Goal: Navigation & Orientation: Find specific page/section

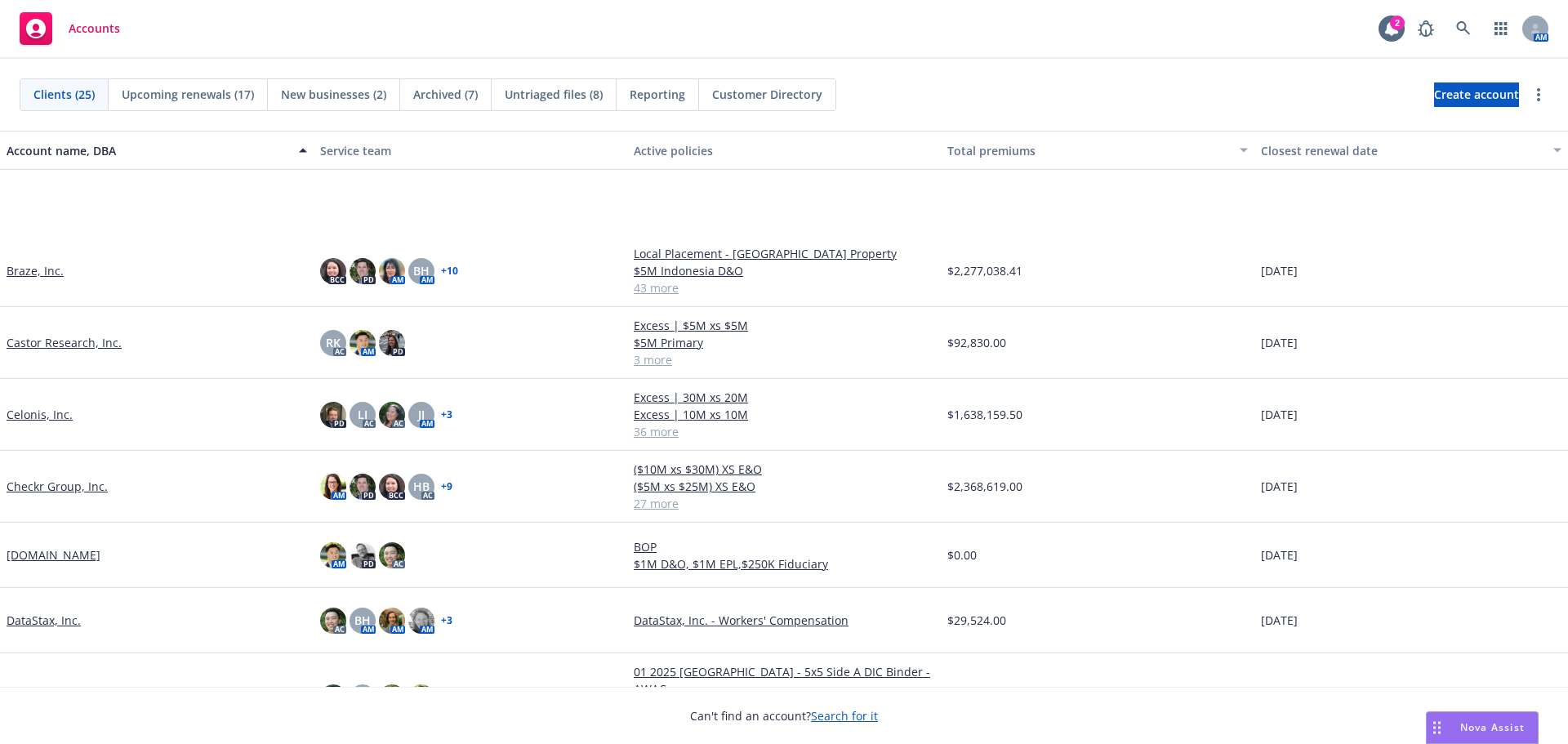
scroll to position [163, 0]
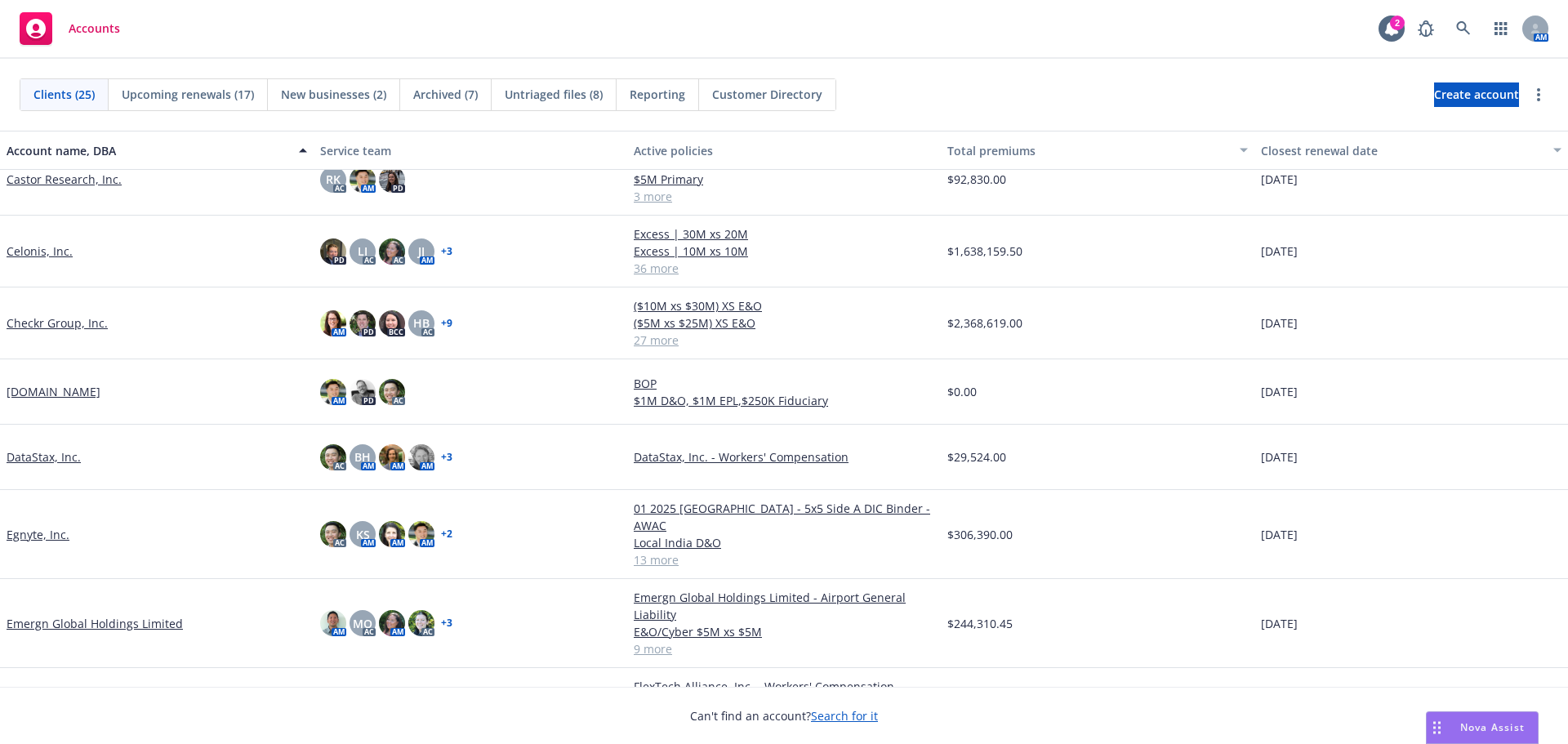
click at [1135, 70] on div "Clients (25) Upcoming renewals (17) New businesses (2) Archived (7) Untriaged f…" at bounding box center [784, 94] width 1568 height 72
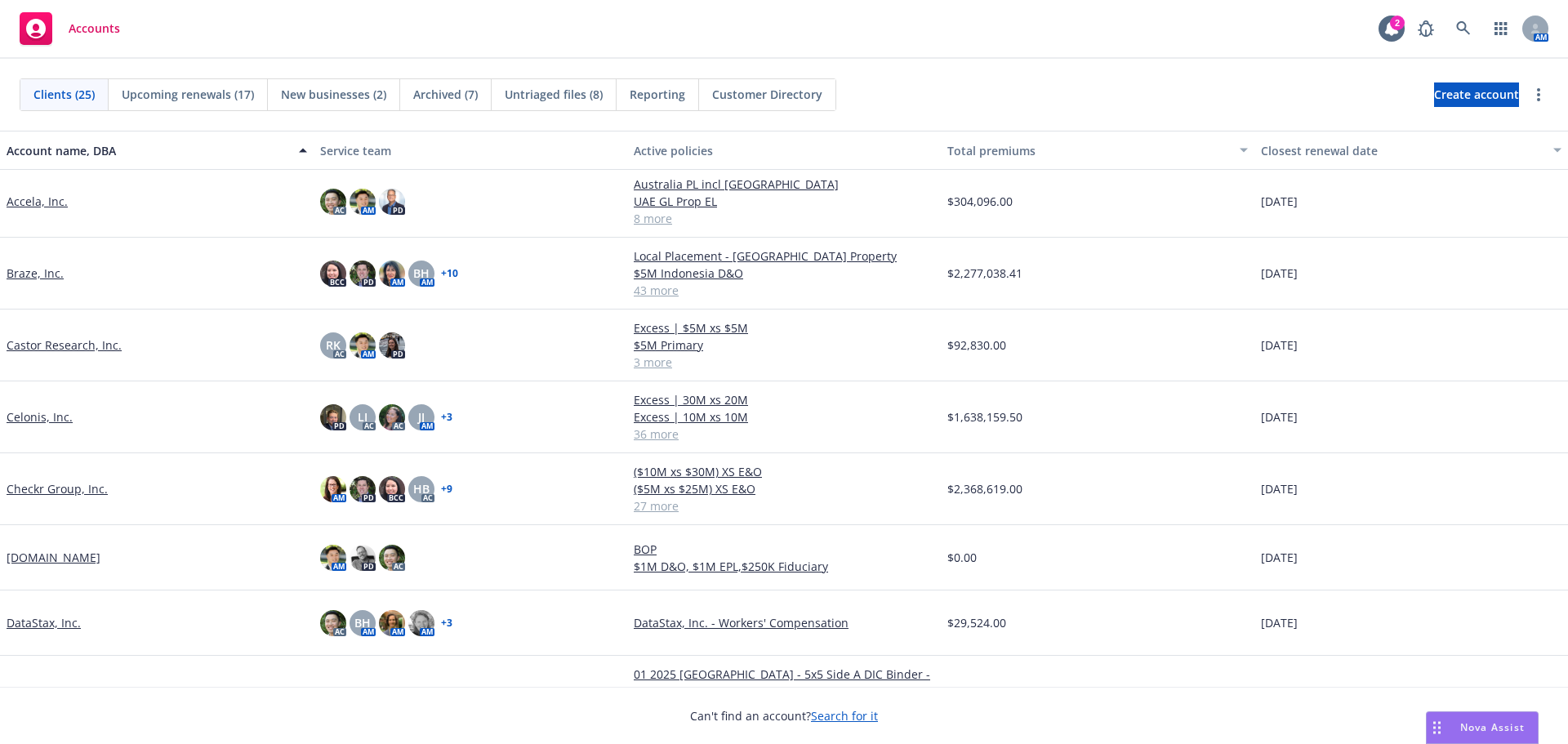
scroll to position [7, 0]
